Goal: Find specific fact: Find specific fact

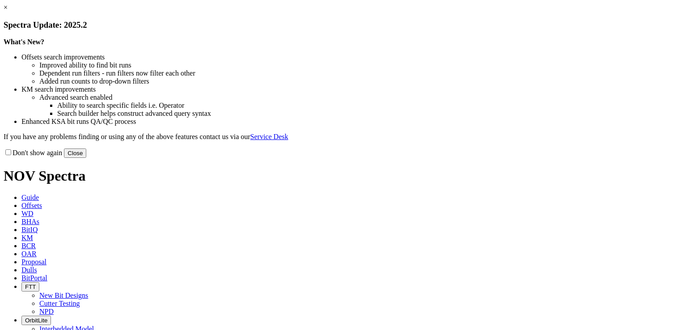
click at [86, 158] on button "Close" at bounding box center [75, 152] width 22 height 9
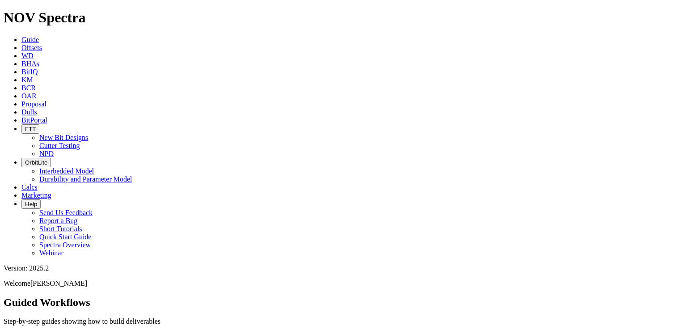
click at [37, 108] on span "Dulls" at bounding box center [29, 112] width 16 height 8
click at [83, 325] on input "text" at bounding box center [43, 329] width 79 height 9
paste input "A320176"
type input "A320176"
click at [88, 329] on icon "submit" at bounding box center [88, 332] width 0 height 0
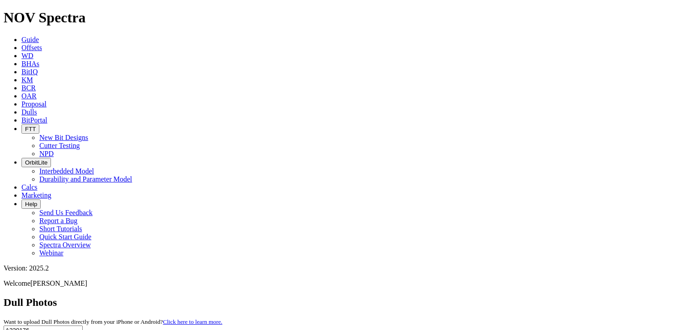
click at [83, 325] on input "A320176" at bounding box center [43, 329] width 79 height 9
paste input "80"
type input "A320180"
click at [84, 329] on button "submit" at bounding box center [87, 332] width 7 height 3
